Goal: Check status: Check status

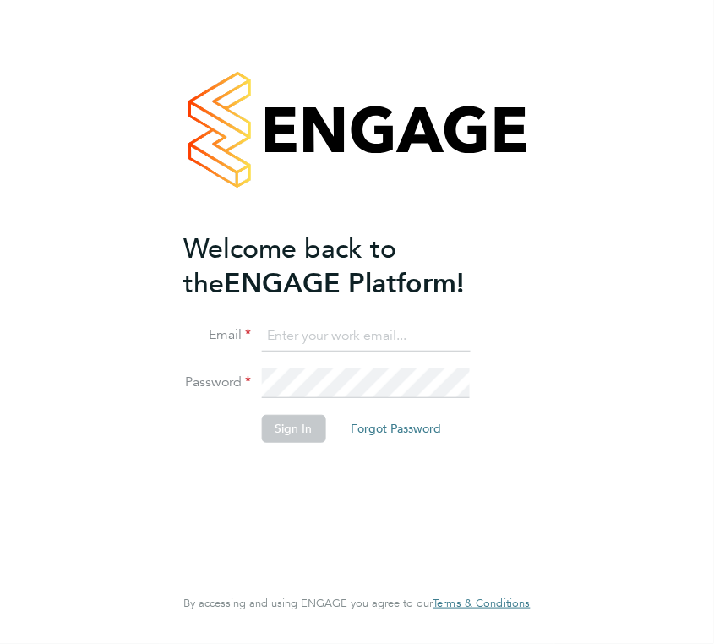
click at [410, 321] on input at bounding box center [365, 336] width 209 height 30
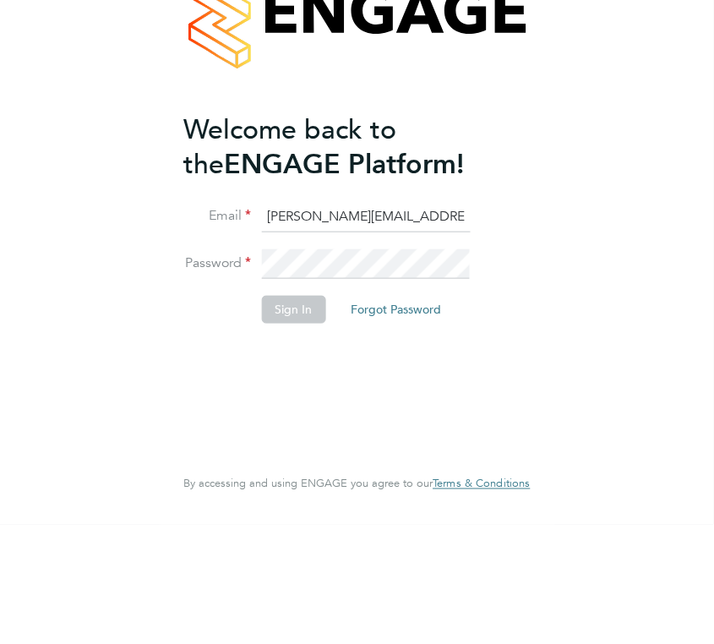
type input "[PERSON_NAME][EMAIL_ADDRESS][DOMAIN_NAME]"
click at [296, 427] on button "Sign In" at bounding box center [293, 428] width 64 height 27
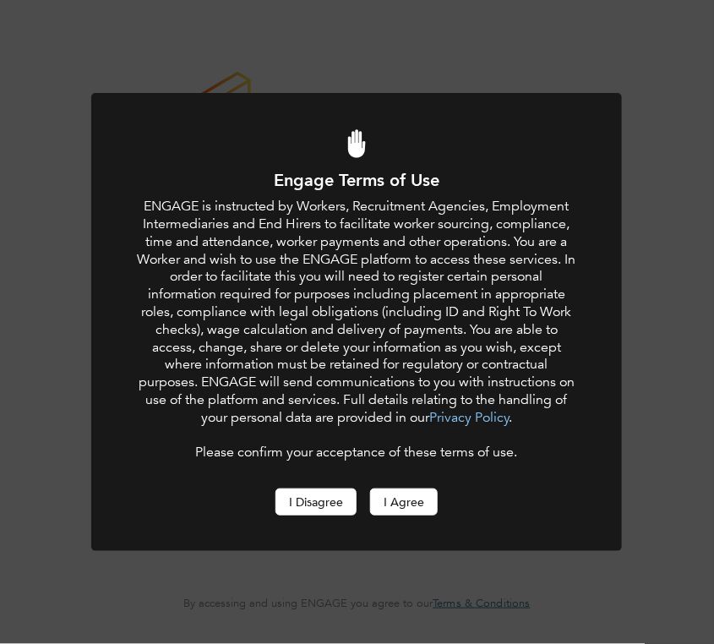
click at [332, 497] on button "I Disagree" at bounding box center [315, 501] width 81 height 27
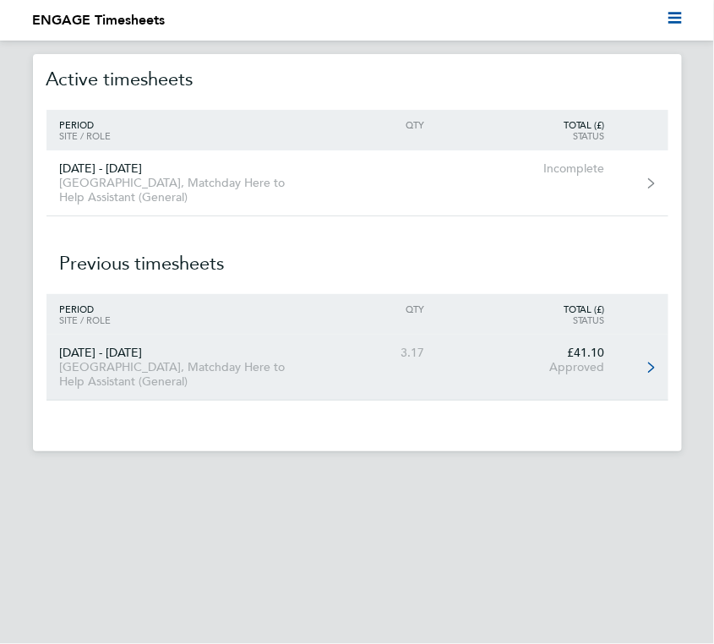
click at [119, 391] on link "01 - 31 Aug 2025 American Express Community Stadium, Matchday Here to Help Assi…" at bounding box center [357, 367] width 622 height 66
